Goal: Transaction & Acquisition: Purchase product/service

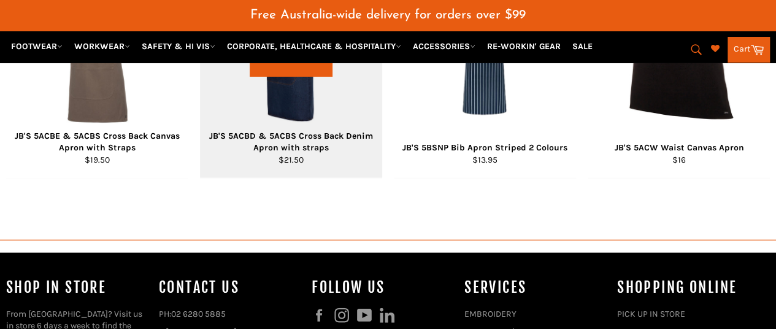
scroll to position [1042, 0]
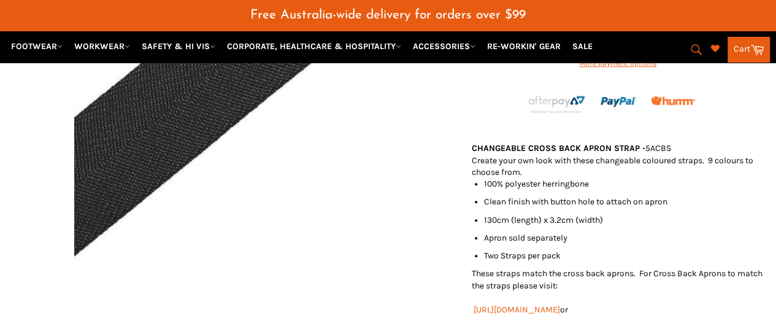
scroll to position [245, 0]
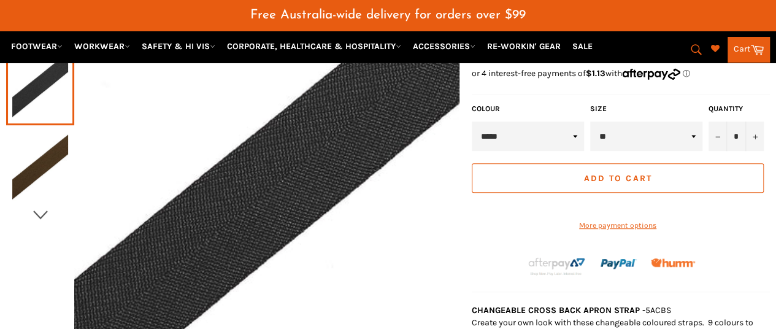
click at [39, 205] on icon "button" at bounding box center [40, 214] width 18 height 18
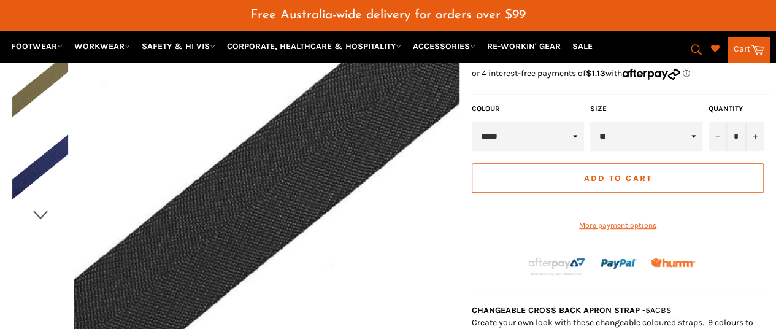
click at [39, 205] on icon "button" at bounding box center [40, 214] width 18 height 18
click at [45, 81] on img at bounding box center [40, 85] width 56 height 67
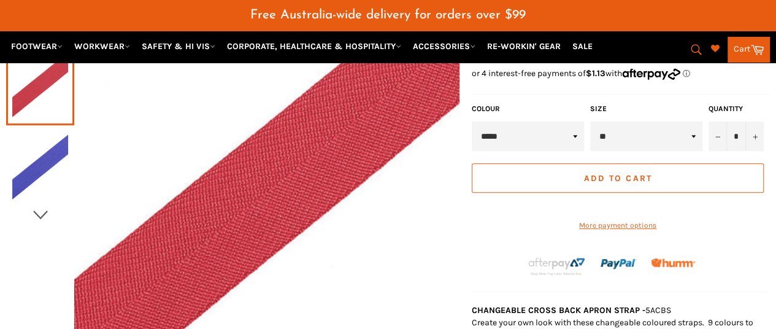
click at [42, 205] on icon "button" at bounding box center [40, 214] width 18 height 18
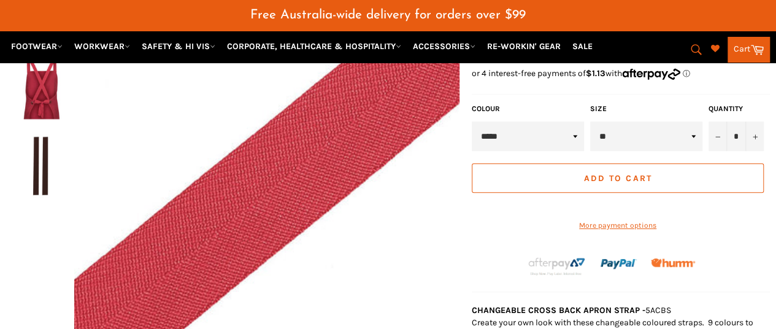
click at [41, 202] on div at bounding box center [232, 205] width 453 height 486
click at [47, 91] on img at bounding box center [40, 85] width 56 height 67
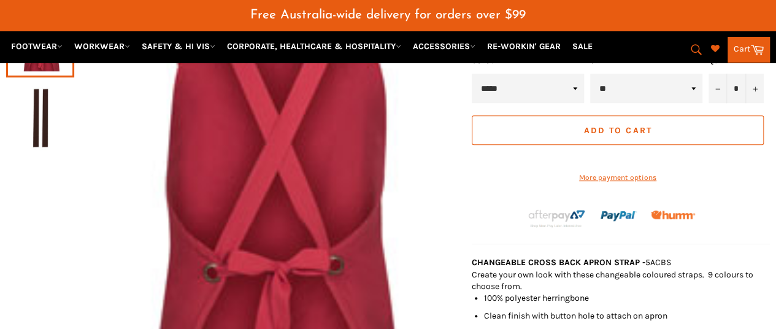
scroll to position [307, 0]
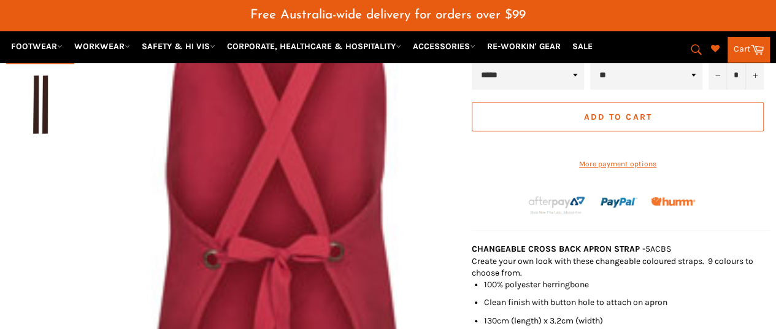
click at [53, 96] on img at bounding box center [40, 105] width 56 height 67
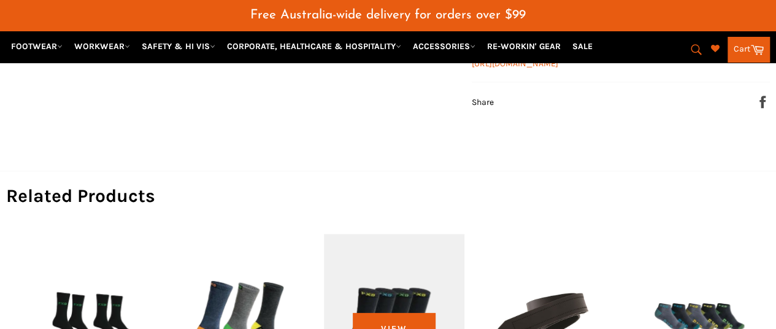
scroll to position [797, 0]
